Goal: Task Accomplishment & Management: Use online tool/utility

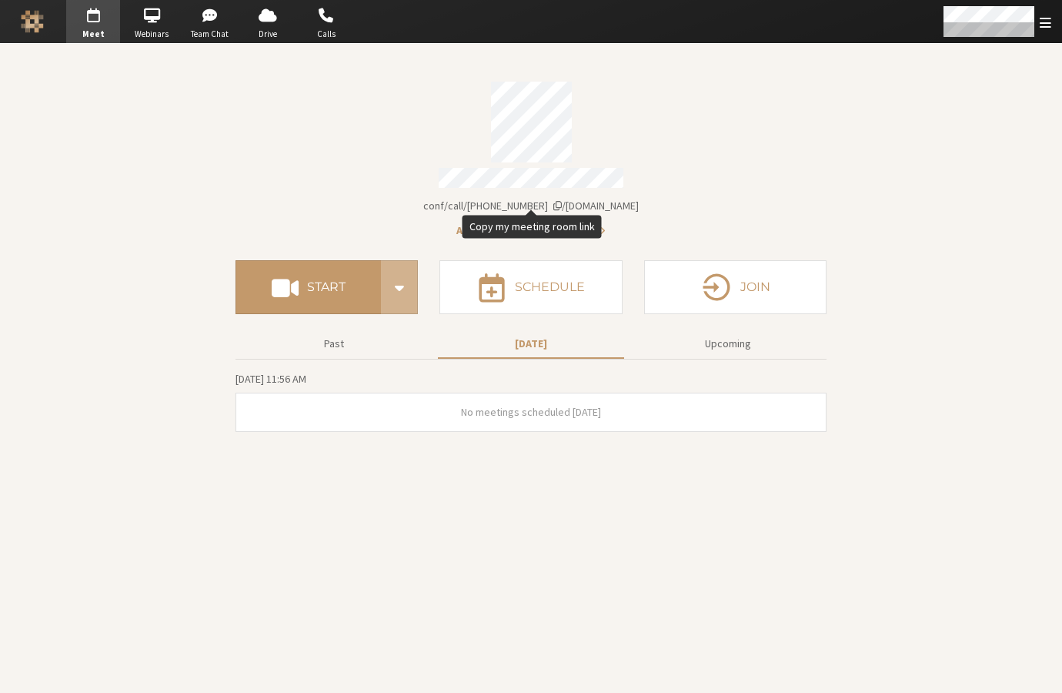
drag, startPoint x: 604, startPoint y: 202, endPoint x: 631, endPoint y: 192, distance: 28.5
click at [603, 202] on span "[DOMAIN_NAME]/conf/call/[PHONE_NUMBER]" at bounding box center [531, 206] width 216 height 14
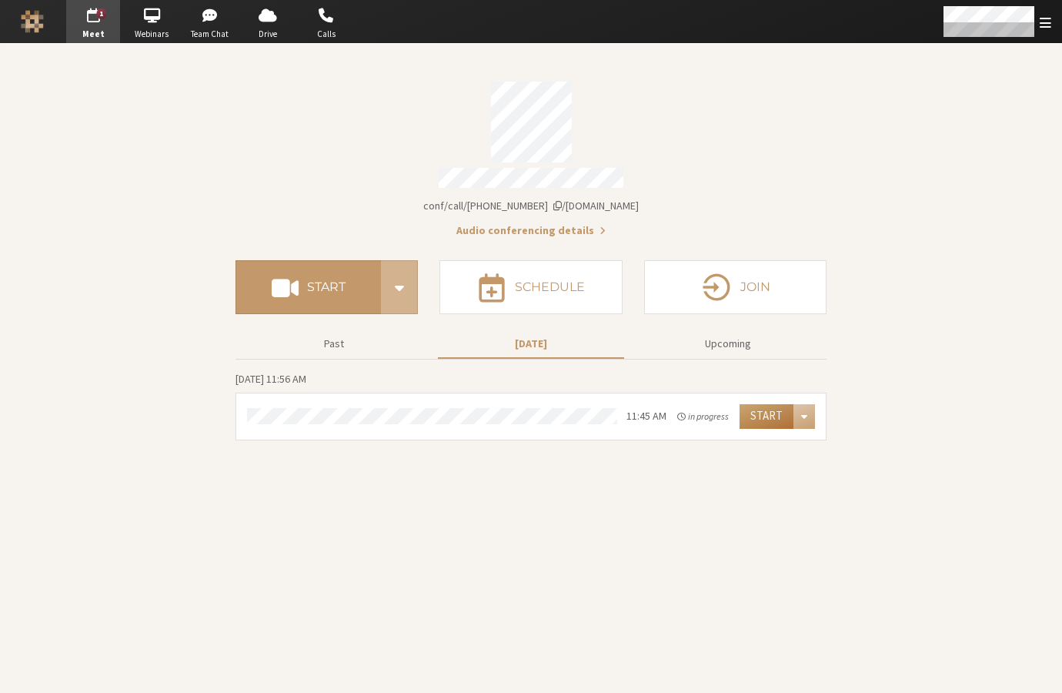
click at [776, 406] on button "Start" at bounding box center [767, 416] width 54 height 25
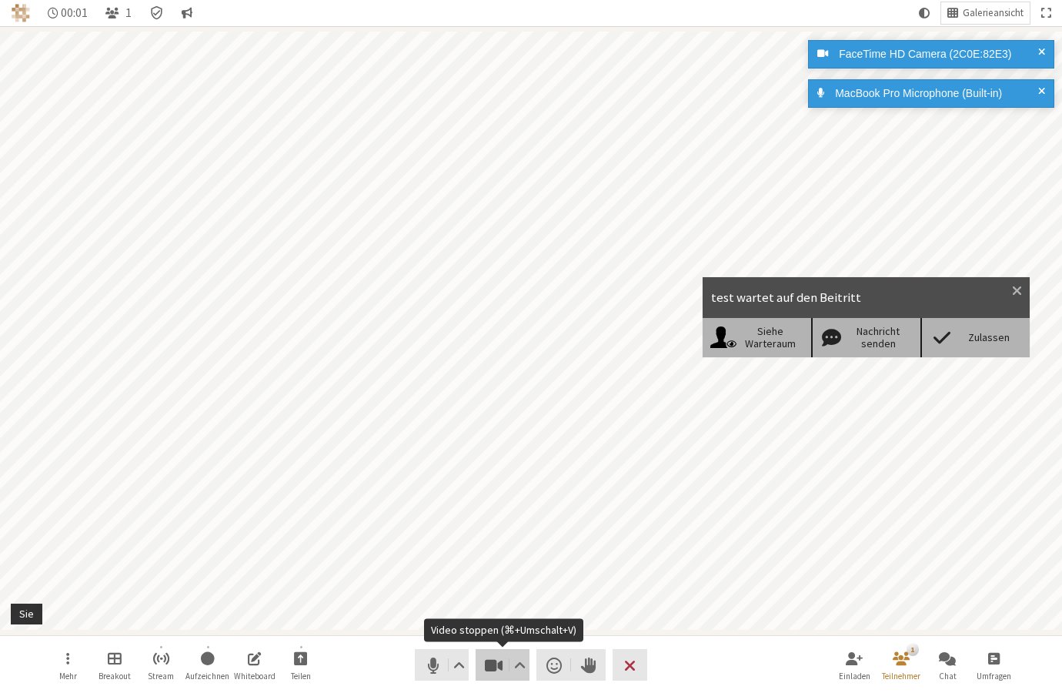
click at [496, 667] on span "Video stoppen (⌘+Umschalt+V)" at bounding box center [494, 665] width 22 height 22
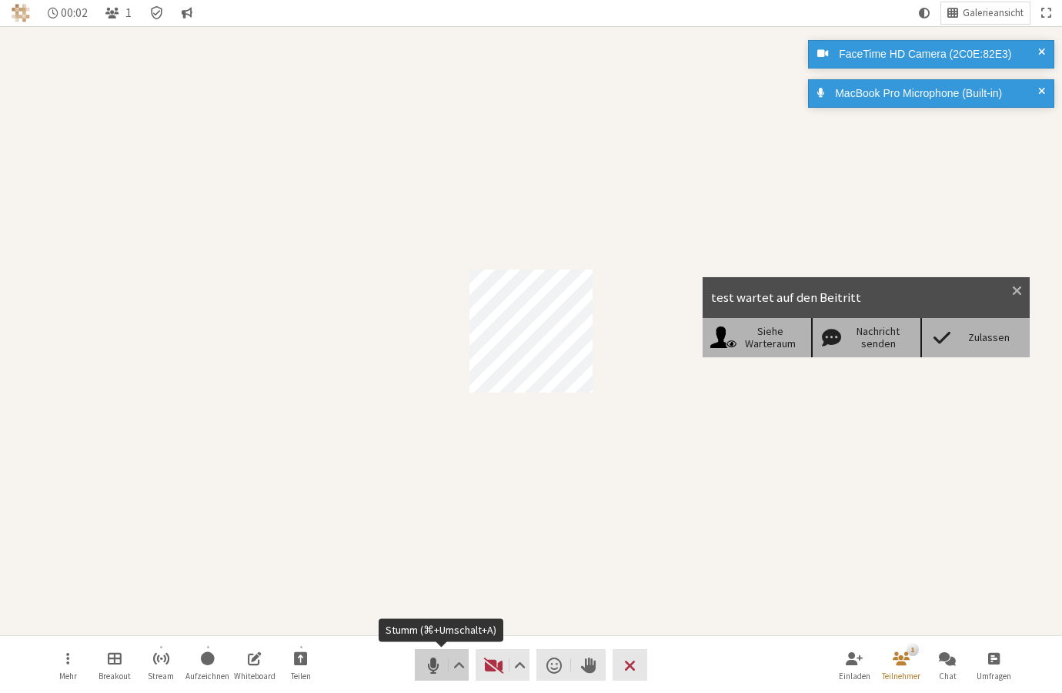
click at [443, 657] on button "Audio" at bounding box center [442, 665] width 54 height 32
click at [989, 342] on div "Zulassen" at bounding box center [989, 337] width 67 height 13
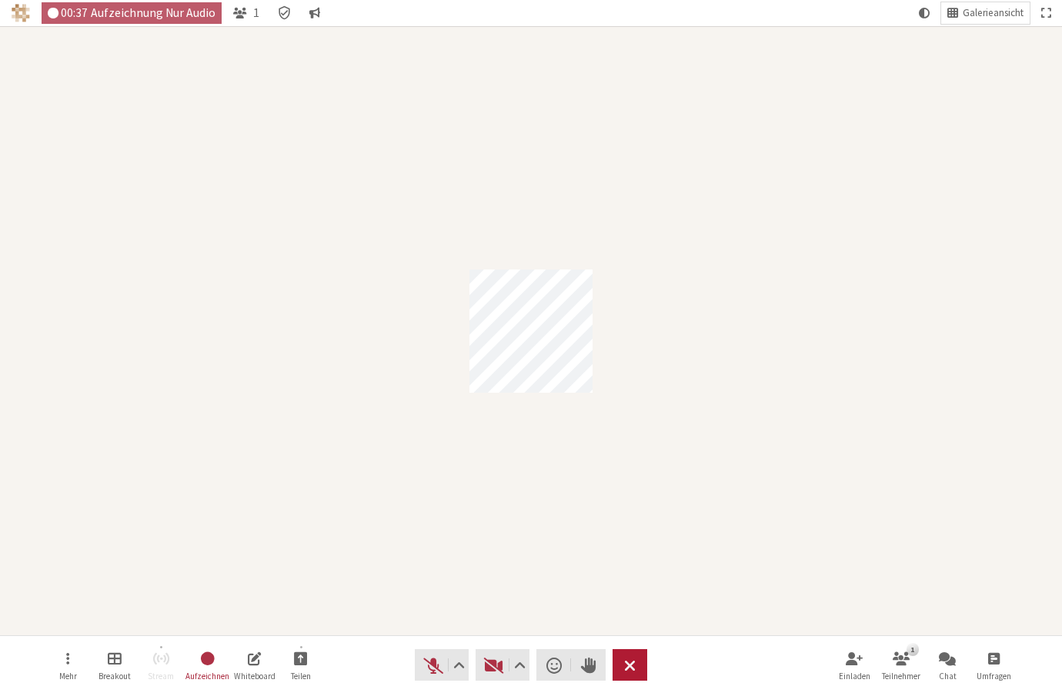
click at [639, 663] on button "Verlassen" at bounding box center [630, 665] width 35 height 32
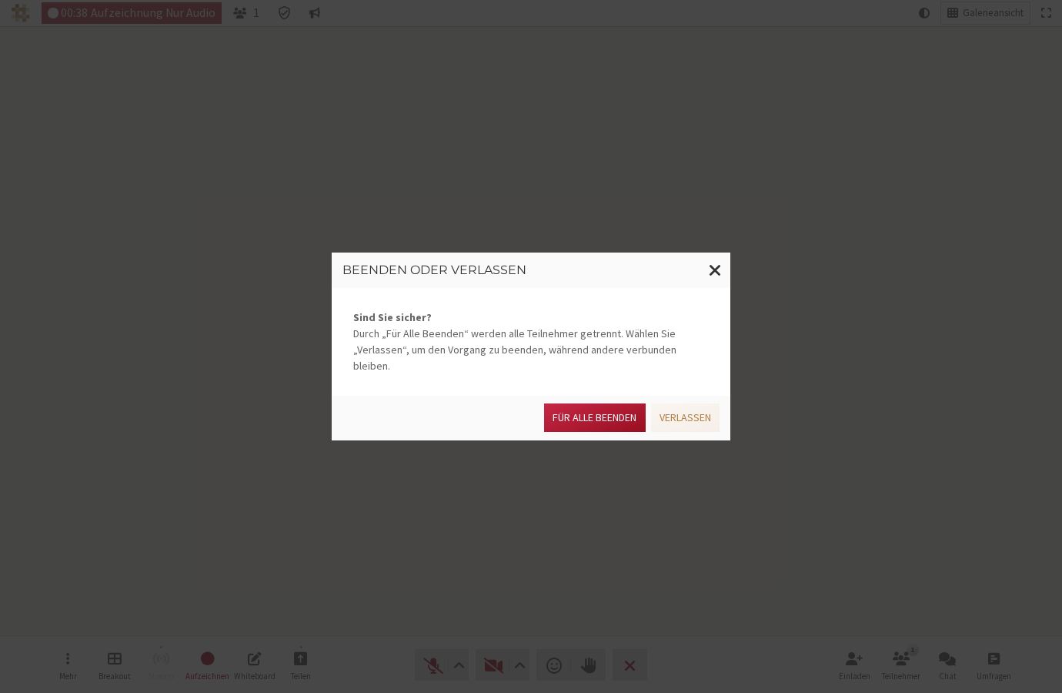
click at [601, 413] on button "Für alle Beenden" at bounding box center [594, 417] width 101 height 28
